Goal: Task Accomplishment & Management: Manage account settings

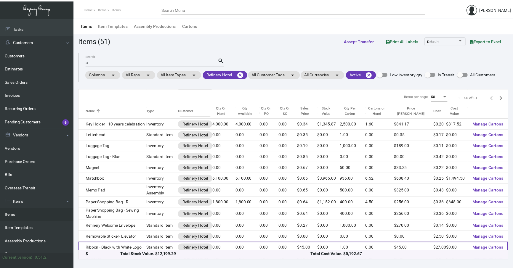
scroll to position [278, 0]
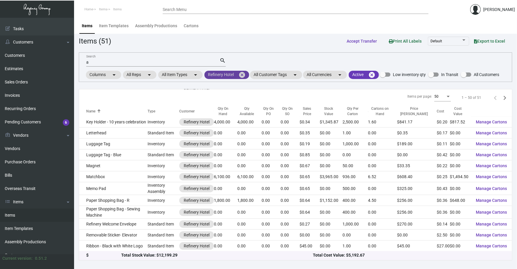
click at [244, 74] on mat-icon "cancel" at bounding box center [241, 74] width 7 height 7
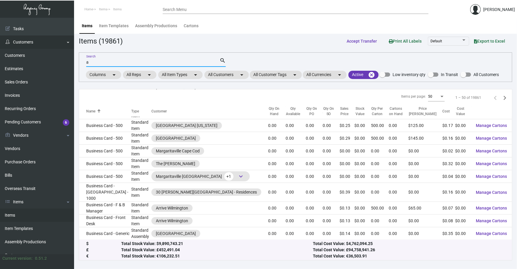
drag, startPoint x: 138, startPoint y: 61, endPoint x: 1, endPoint y: 42, distance: 138.7
click at [0, 39] on div "Dashboard Dashboard Tasks Customers Customers Estimates Sales Orders Invoices R…" at bounding box center [258, 143] width 517 height 251
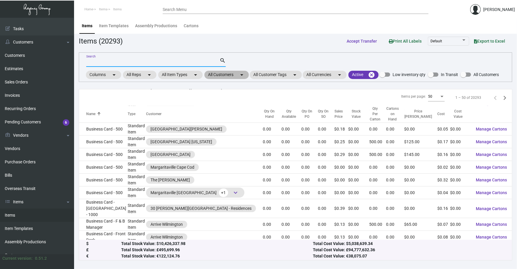
click at [216, 77] on mat-chip "All Customers arrow_drop_down" at bounding box center [226, 75] width 44 height 8
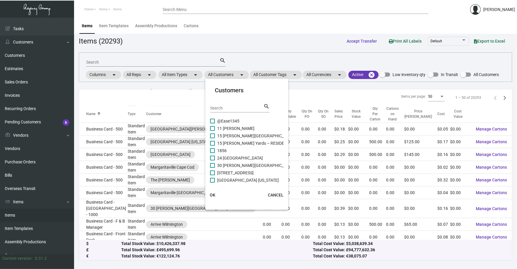
click at [232, 105] on div "Search" at bounding box center [236, 107] width 53 height 9
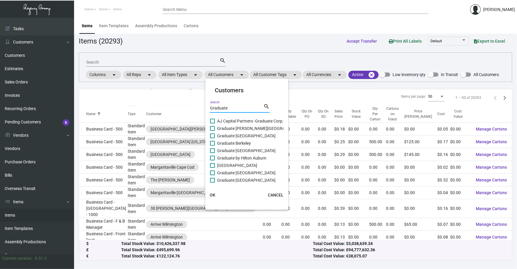
type input "Graduate"
click at [243, 157] on span "Graduate by Hilton Auburn" at bounding box center [241, 158] width 49 height 7
click at [212, 160] on input "Graduate by Hilton Auburn" at bounding box center [212, 160] width 0 height 0
checkbox input "true"
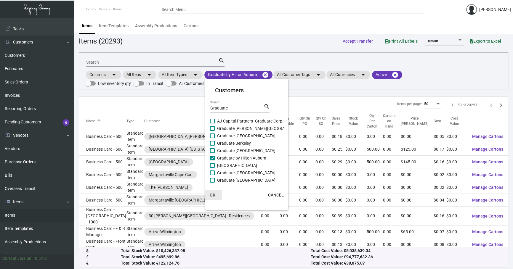
click at [208, 193] on button "OK" at bounding box center [212, 195] width 19 height 11
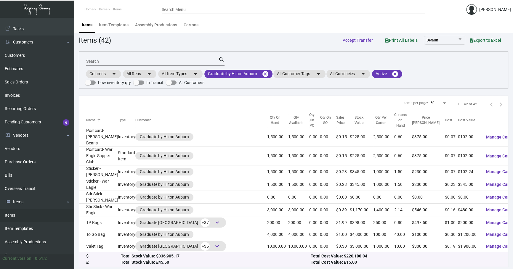
scroll to position [1, 0]
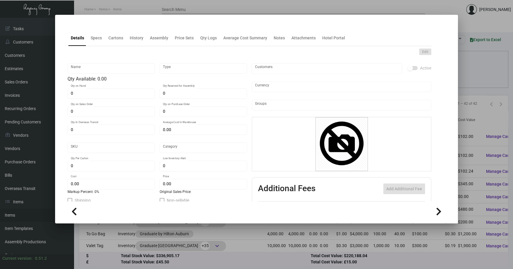
type input "War Eagle - Wax Paper"
type input "Inventory"
type input "5,000"
type input "$ 0.06"
type input "Inventory"
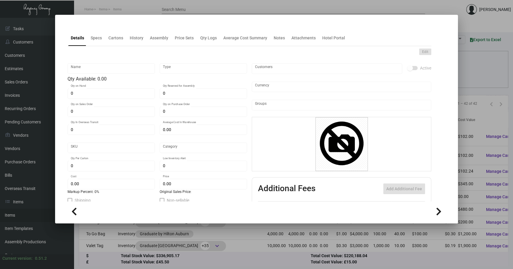
type input "2,500"
type input "$ 0.06"
type input "$ 0.12"
checkbox input "true"
type input "United States Dollar $"
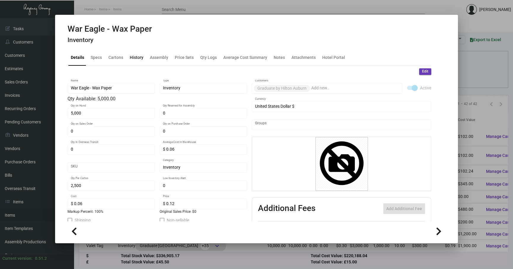
click at [141, 51] on div "History" at bounding box center [136, 58] width 18 height 14
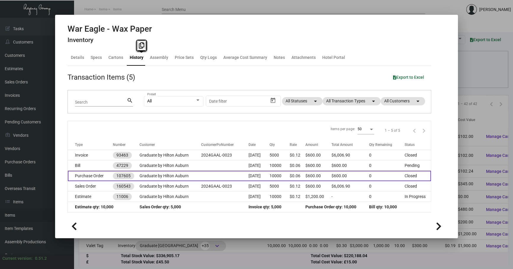
click at [264, 176] on td "[DATE]" at bounding box center [258, 176] width 21 height 10
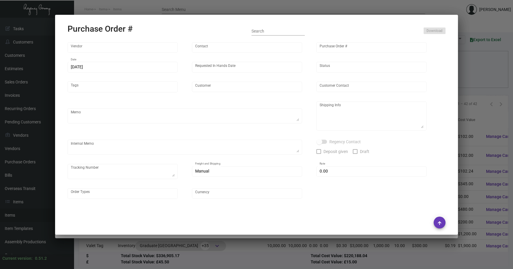
type input "L and L Promos"
type input "[PERSON_NAME]"
type input "107605"
type input "[DATE]"
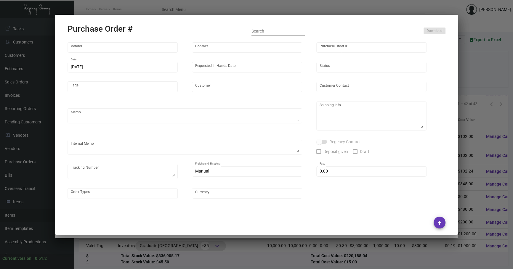
type input "Graduate by Hilton Auburn"
type textarea "Via Boat"
type textarea "Regency Group NJ - [PERSON_NAME] [STREET_ADDRESS]"
type textarea "1ZG2G1560324426056 4 boxes for PO#107605"
checkbox input "true"
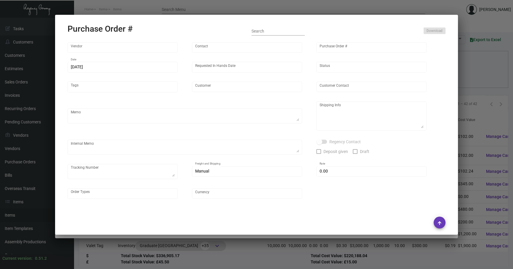
type input "$ 0.00"
type input "United States Dollar $"
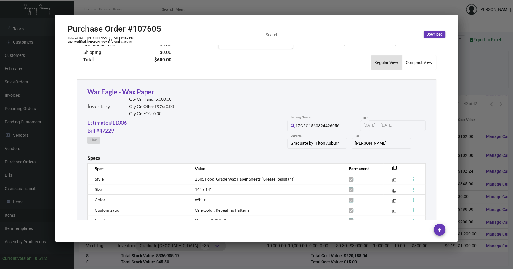
scroll to position [301, 0]
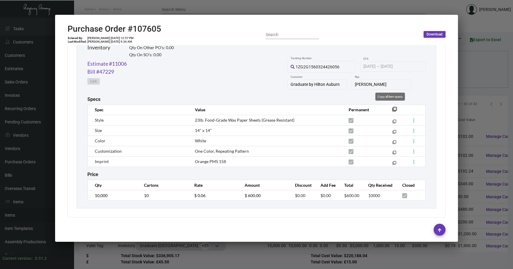
click at [392, 109] on mat-icon "filter_none" at bounding box center [394, 111] width 5 height 5
click at [120, 65] on link "Estimate #11006" at bounding box center [106, 64] width 39 height 8
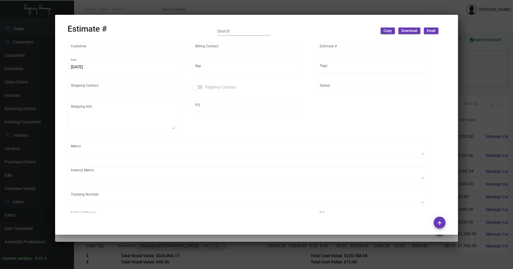
type input "Graduate by Hilton Auburn"
type input "[PERSON_NAME]"
type input "11006"
type input "[DATE]"
type input "[PERSON_NAME]"
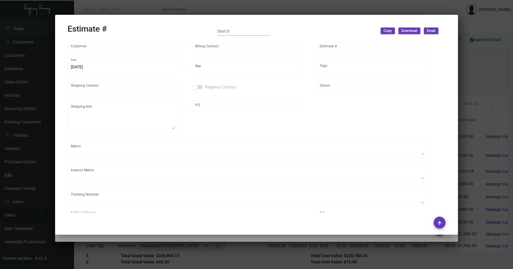
checkbox input "true"
type input "United States Dollar $"
type input "$ 0.00"
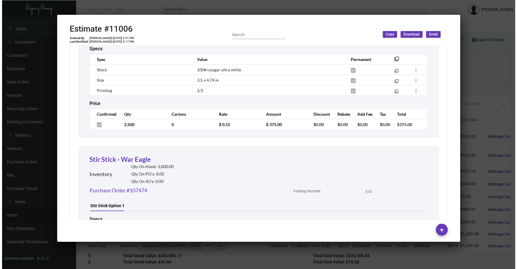
scroll to position [1354, 0]
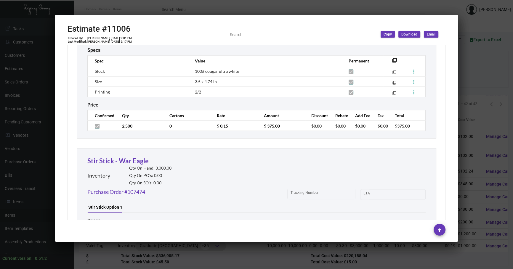
click at [194, 251] on div at bounding box center [256, 134] width 513 height 269
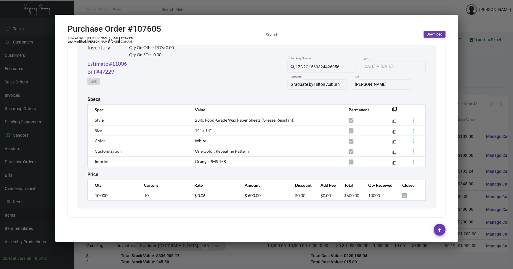
click at [194, 251] on div at bounding box center [256, 134] width 513 height 269
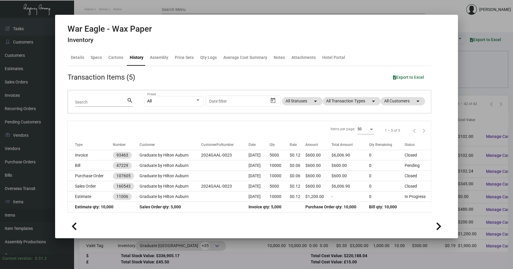
click at [194, 251] on div at bounding box center [256, 134] width 513 height 269
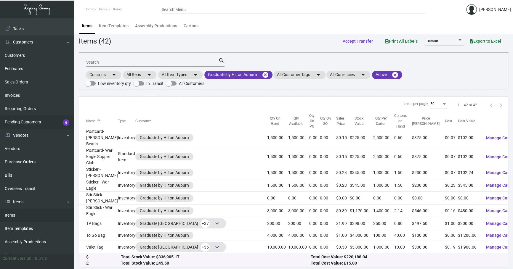
click at [27, 125] on link "Pending Customers 6" at bounding box center [37, 121] width 74 height 13
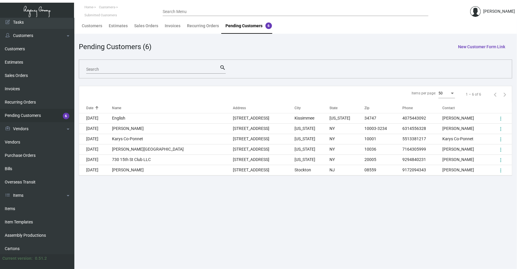
scroll to position [18, 0]
